Goal: Transaction & Acquisition: Download file/media

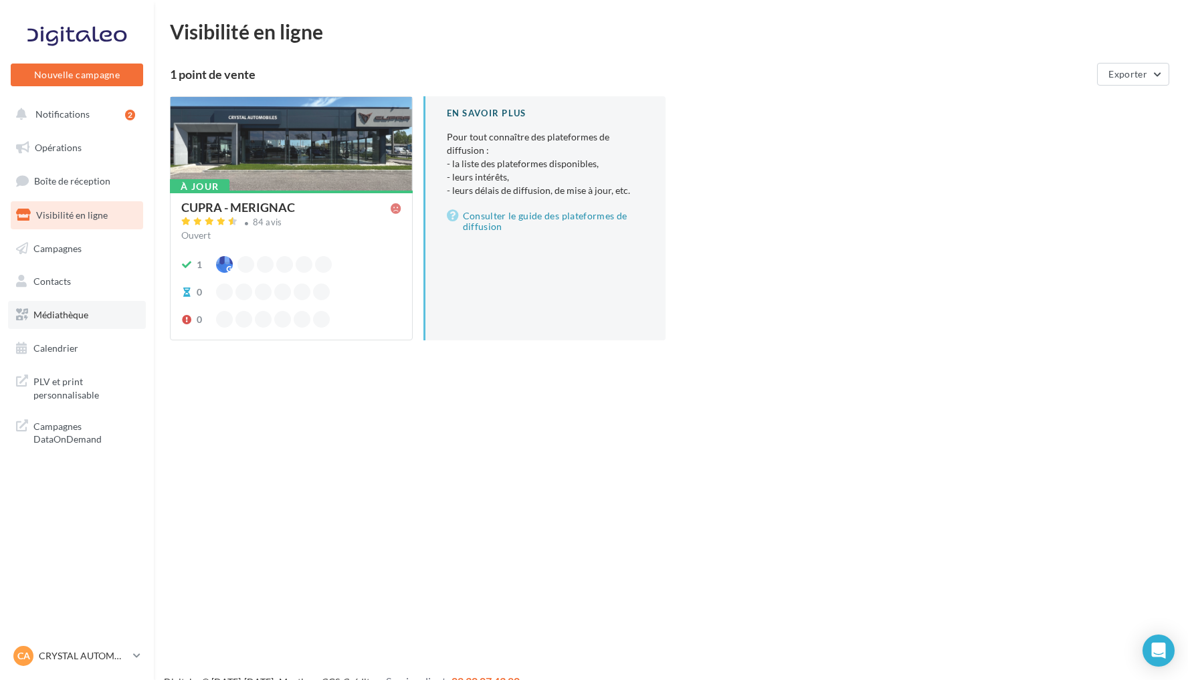
click at [100, 314] on link "Médiathèque" at bounding box center [77, 315] width 138 height 28
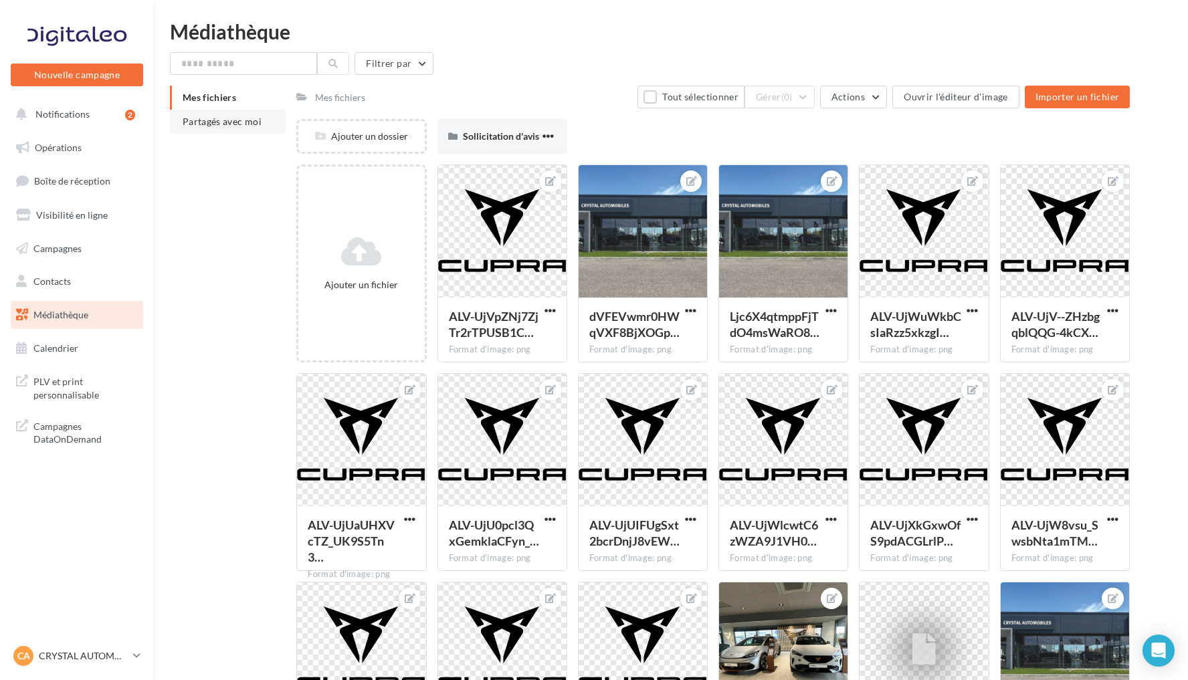
click at [238, 125] on span "Partagés avec moi" at bounding box center [222, 121] width 79 height 11
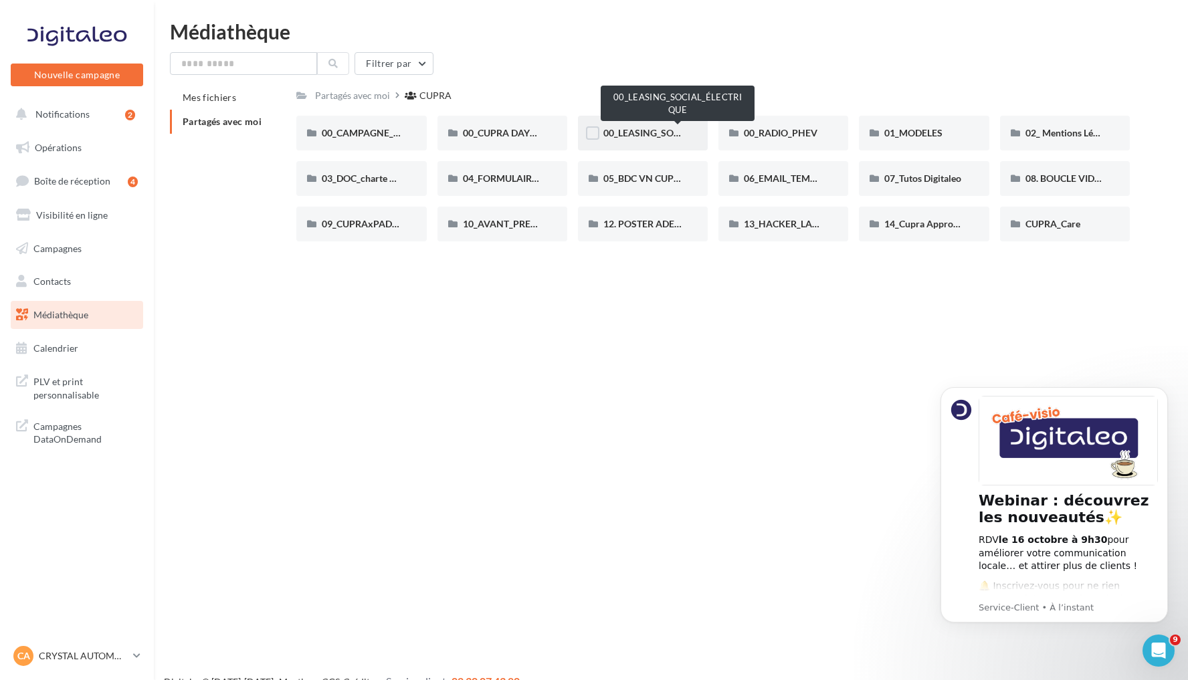
click at [657, 136] on span "00_LEASING_SOCIAL_ÉLECTRIQUE" at bounding box center [677, 132] width 149 height 11
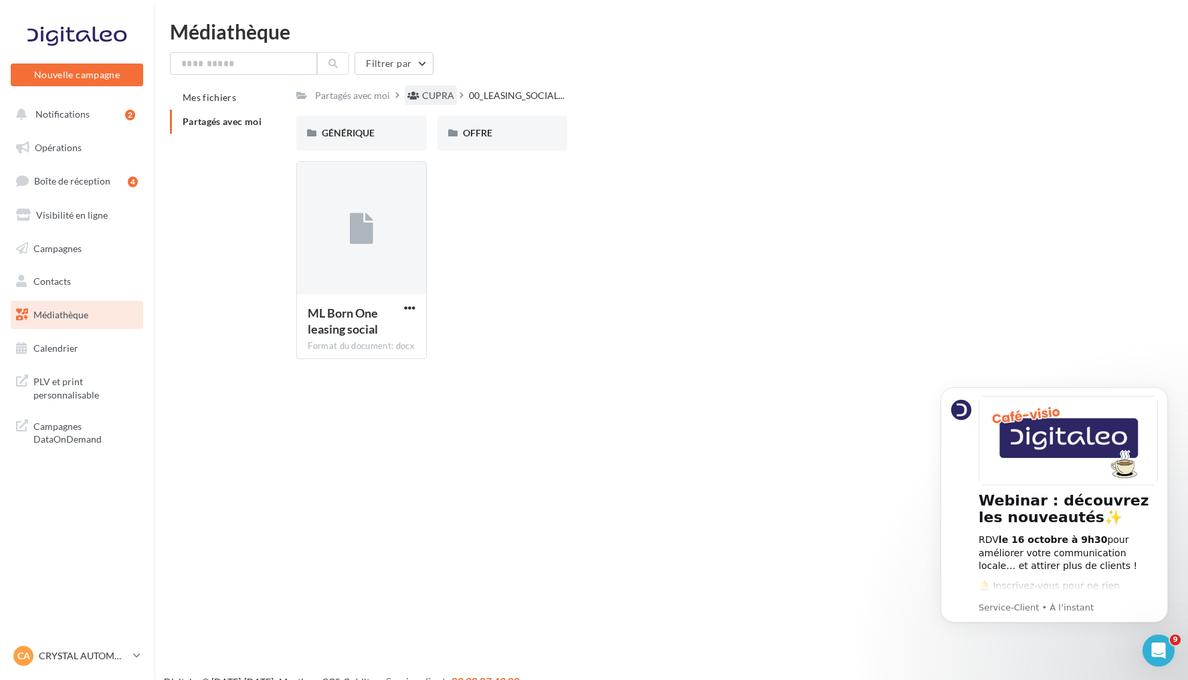
click at [446, 94] on div "CUPRA" at bounding box center [438, 95] width 32 height 13
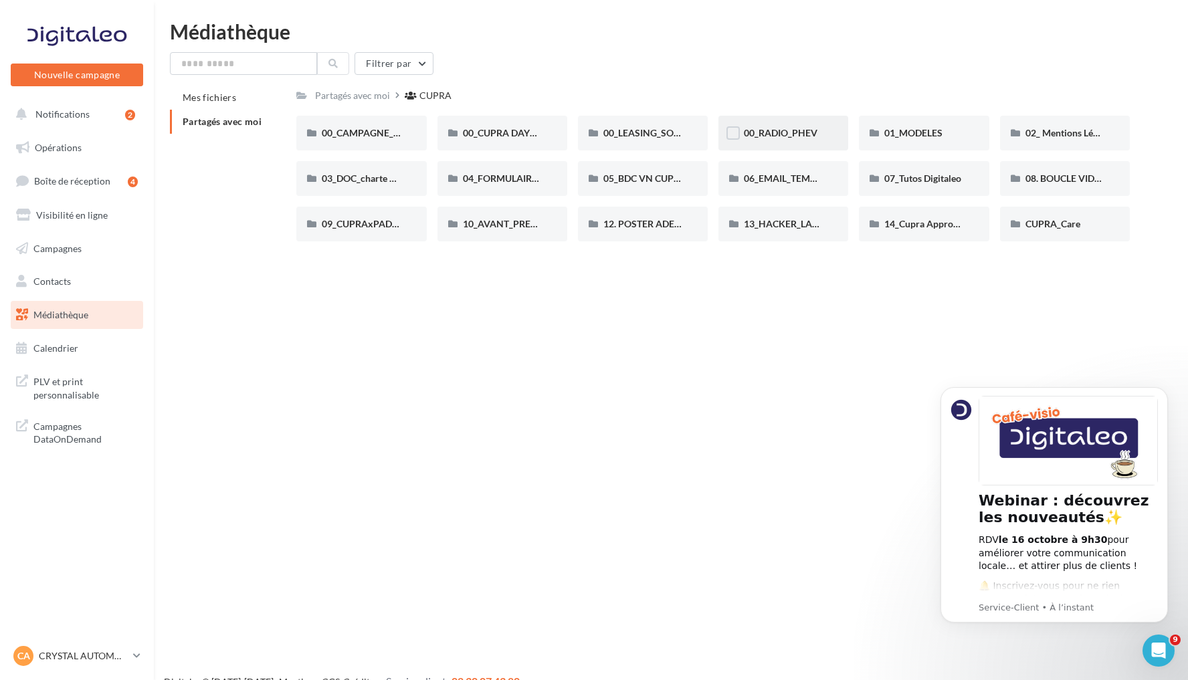
click at [820, 135] on div "00_RADIO_PHEV" at bounding box center [783, 132] width 79 height 13
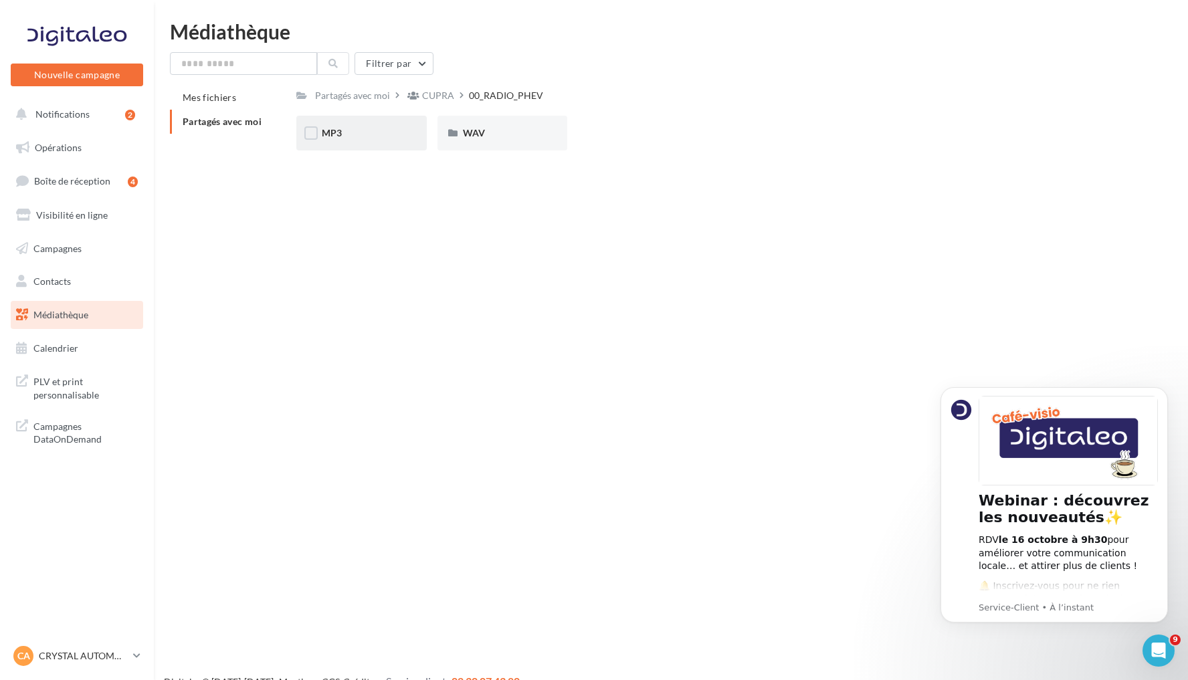
click at [395, 128] on div "MP3" at bounding box center [361, 132] width 79 height 13
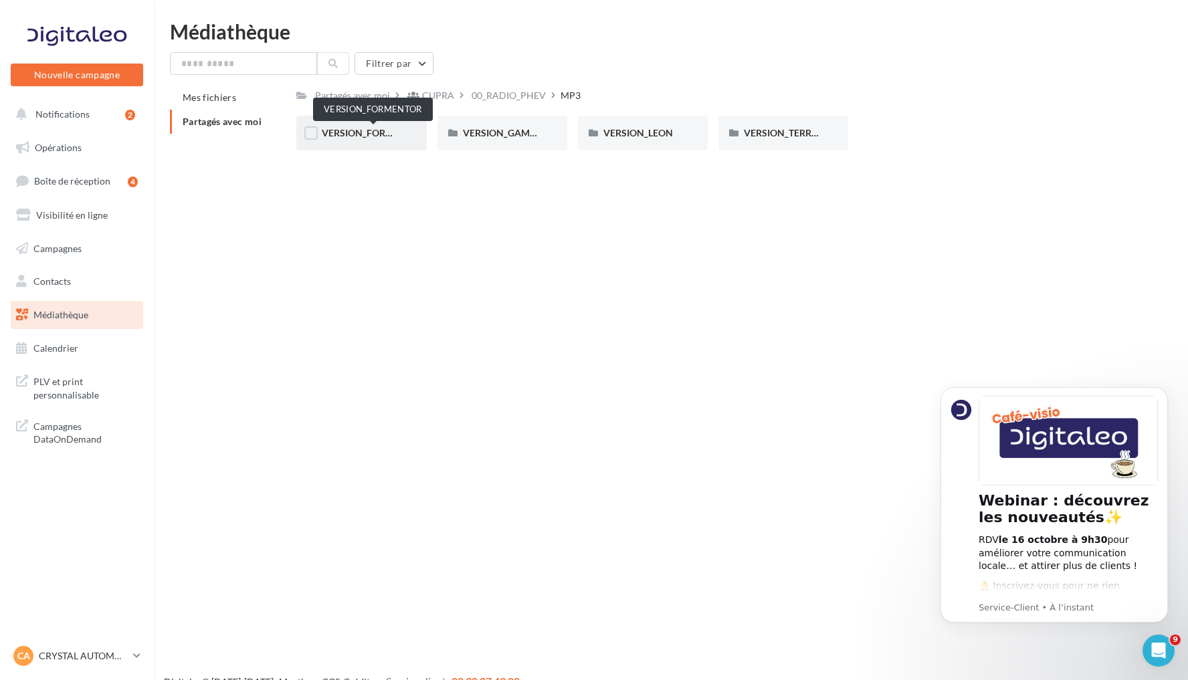
click at [387, 129] on span "VERSION_FORMENTOR" at bounding box center [373, 132] width 103 height 11
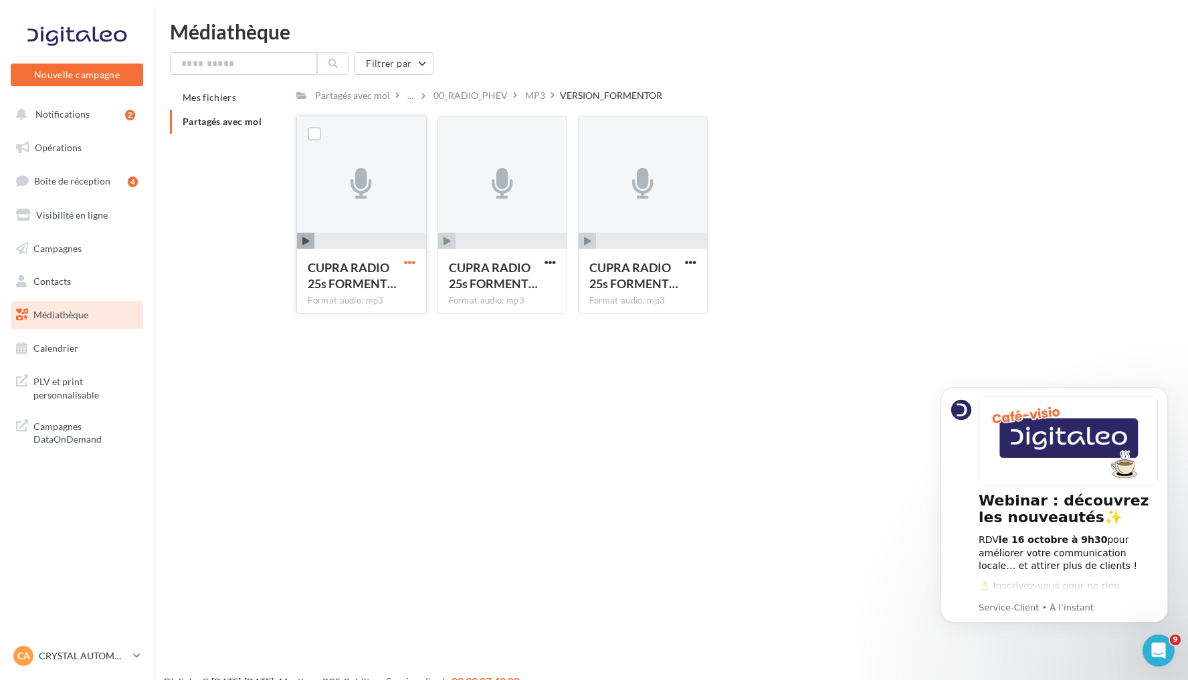
click at [407, 266] on span "button" at bounding box center [409, 262] width 11 height 11
click at [391, 292] on button "Télécharger" at bounding box center [351, 289] width 134 height 35
